Goal: Check status: Check status

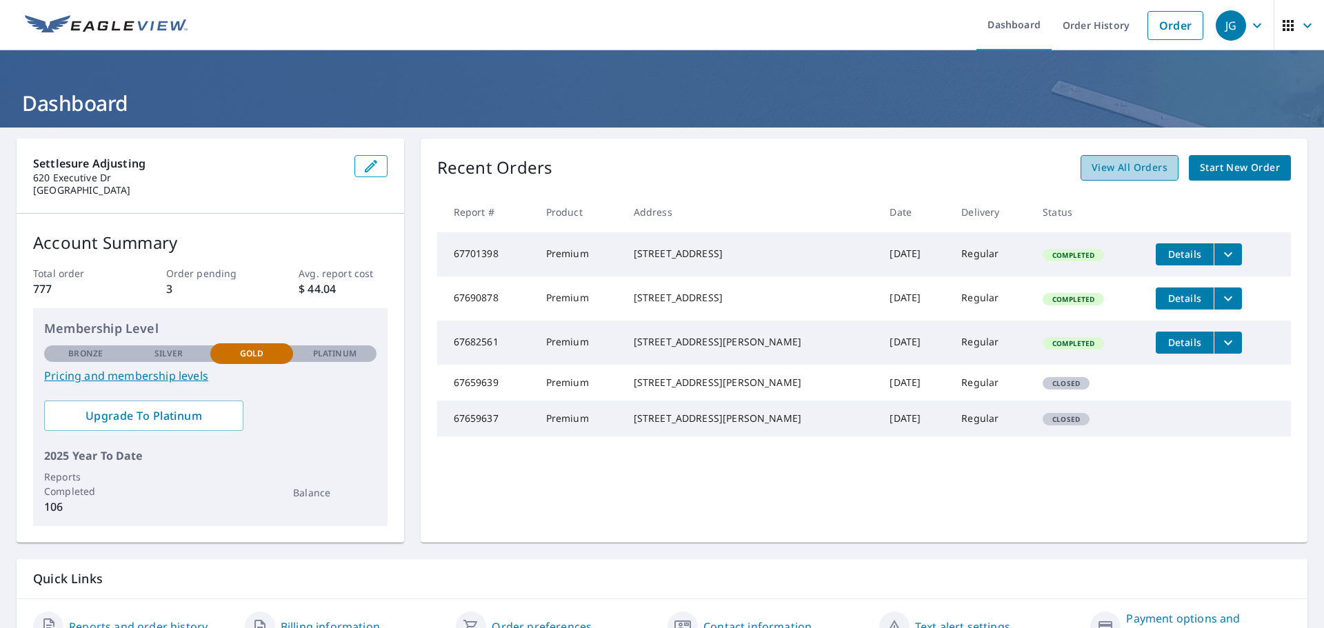
click at [1131, 172] on span "View All Orders" at bounding box center [1129, 167] width 76 height 17
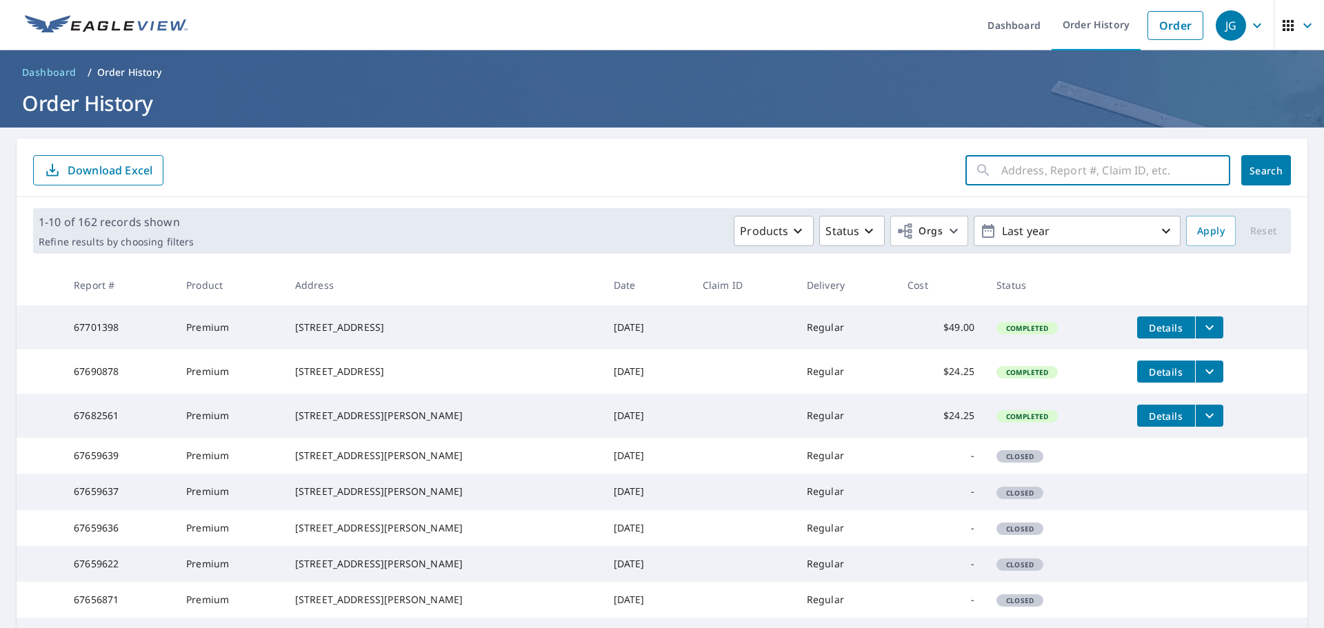
click at [1047, 172] on input "text" at bounding box center [1115, 170] width 229 height 39
type input "11805 S [PERSON_NAME] [PERSON_NAME]"
click button "Search" at bounding box center [1266, 170] width 50 height 30
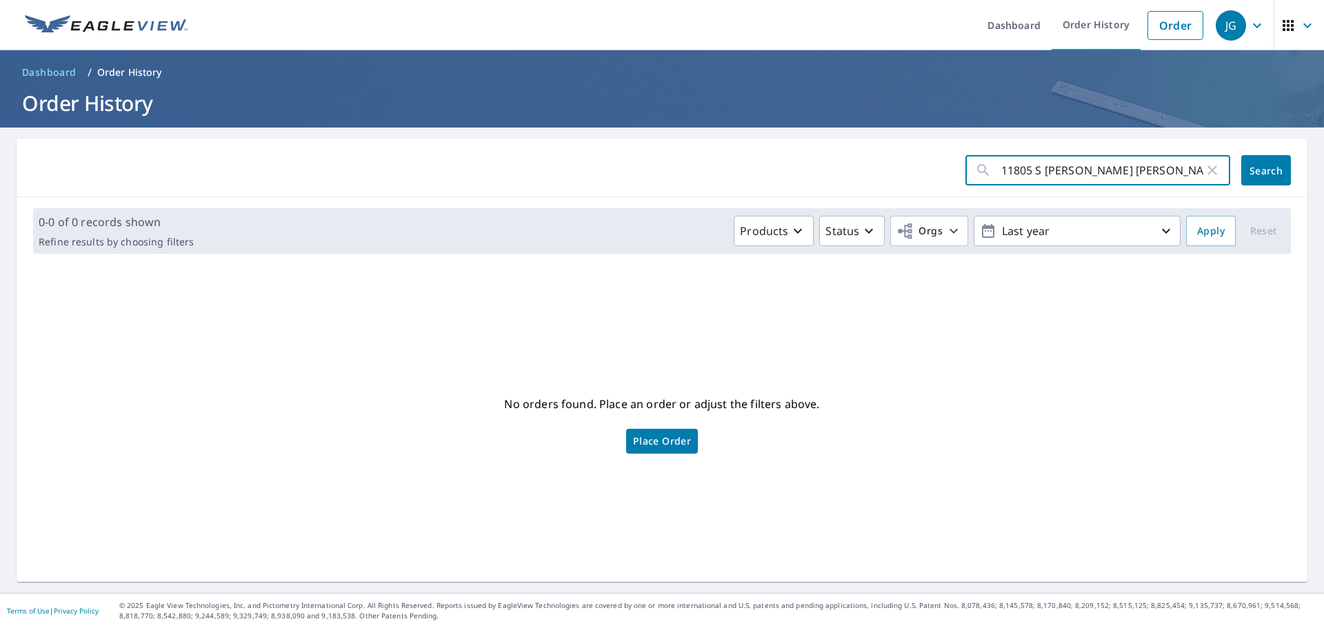
drag, startPoint x: 1130, startPoint y: 175, endPoint x: 940, endPoint y: 188, distance: 190.0
click at [940, 188] on div "11805 S [PERSON_NAME] [PERSON_NAME] ​ Search" at bounding box center [662, 168] width 1291 height 59
type input "64681381"
click button "Search" at bounding box center [1266, 170] width 50 height 30
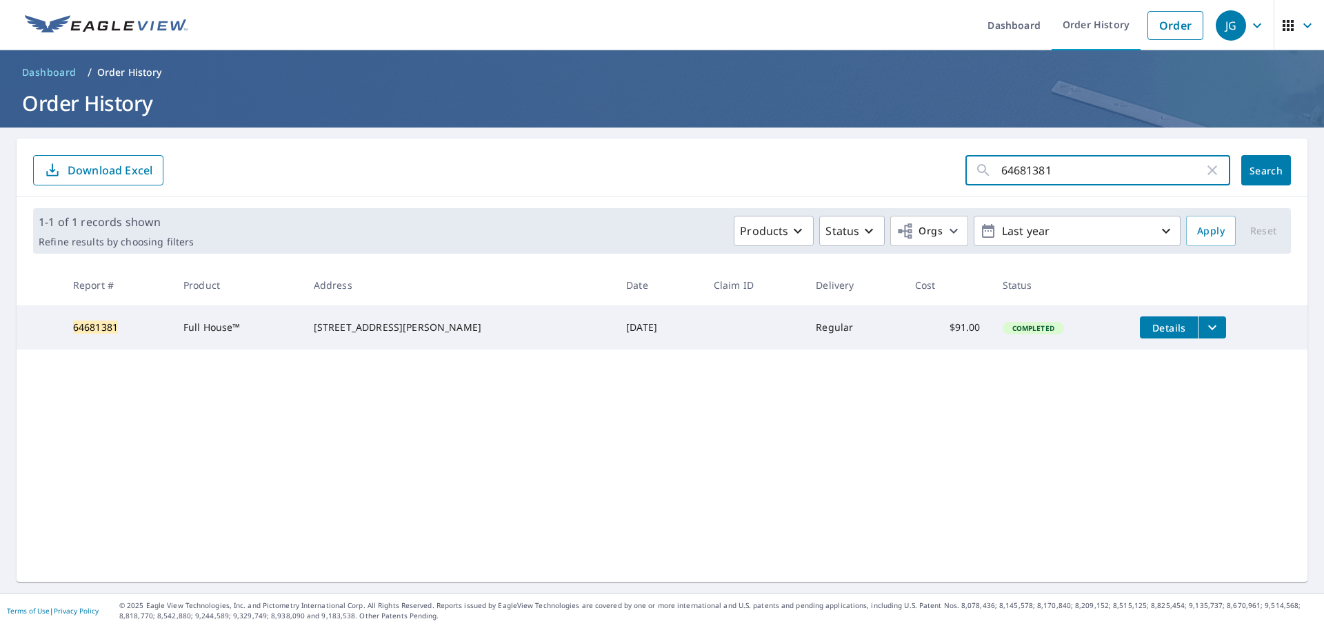
drag, startPoint x: 1113, startPoint y: 181, endPoint x: 936, endPoint y: 184, distance: 176.5
click at [936, 184] on form "64681381 ​ Search Download Excel" at bounding box center [662, 170] width 1258 height 30
type input "65485541"
click button "Search" at bounding box center [1266, 170] width 50 height 30
